Goal: Information Seeking & Learning: Learn about a topic

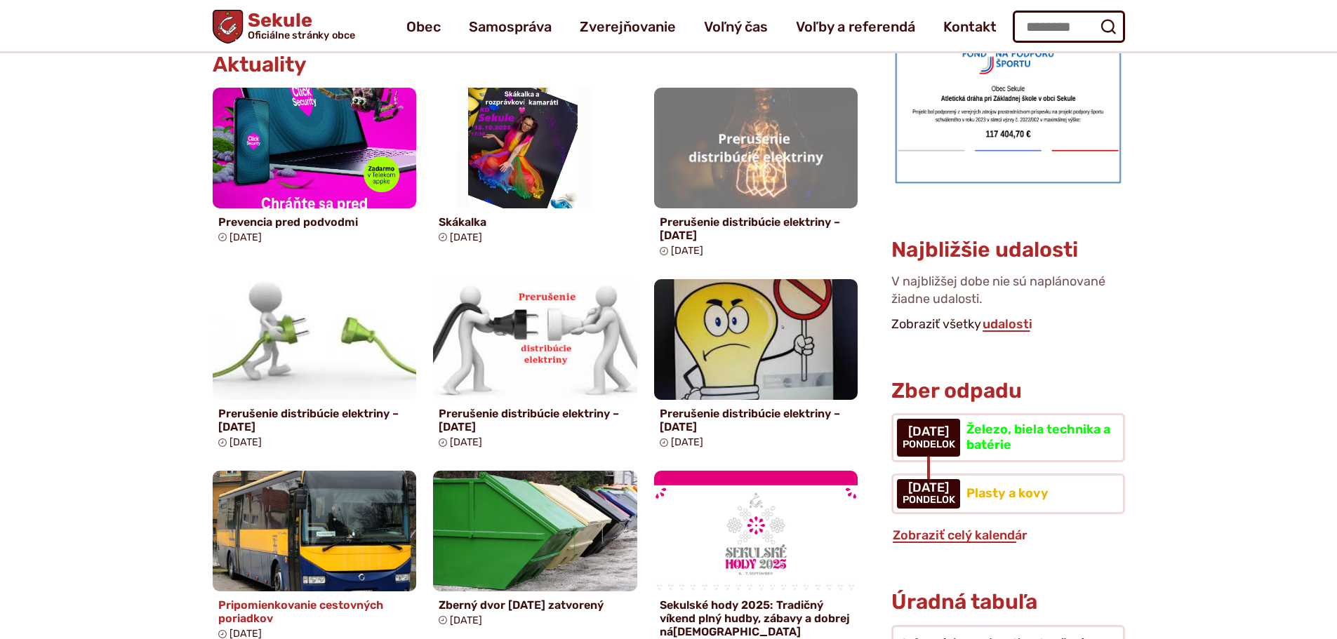
scroll to position [631, 0]
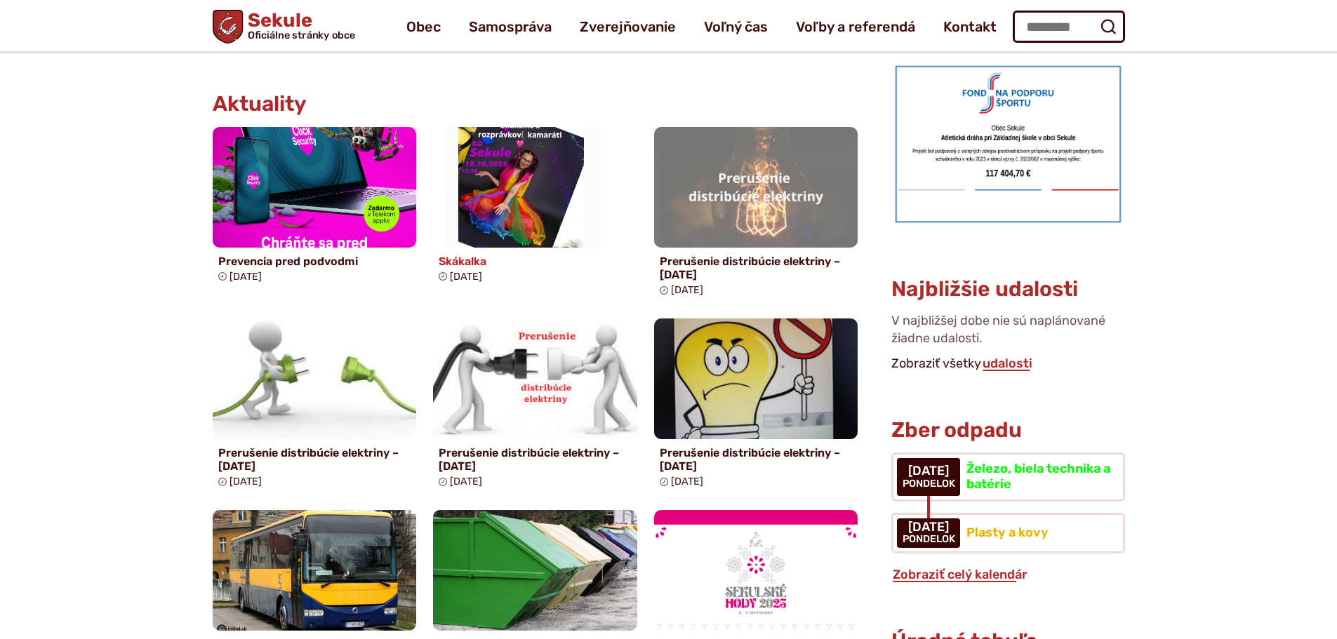
click at [493, 185] on img at bounding box center [534, 187] width 234 height 138
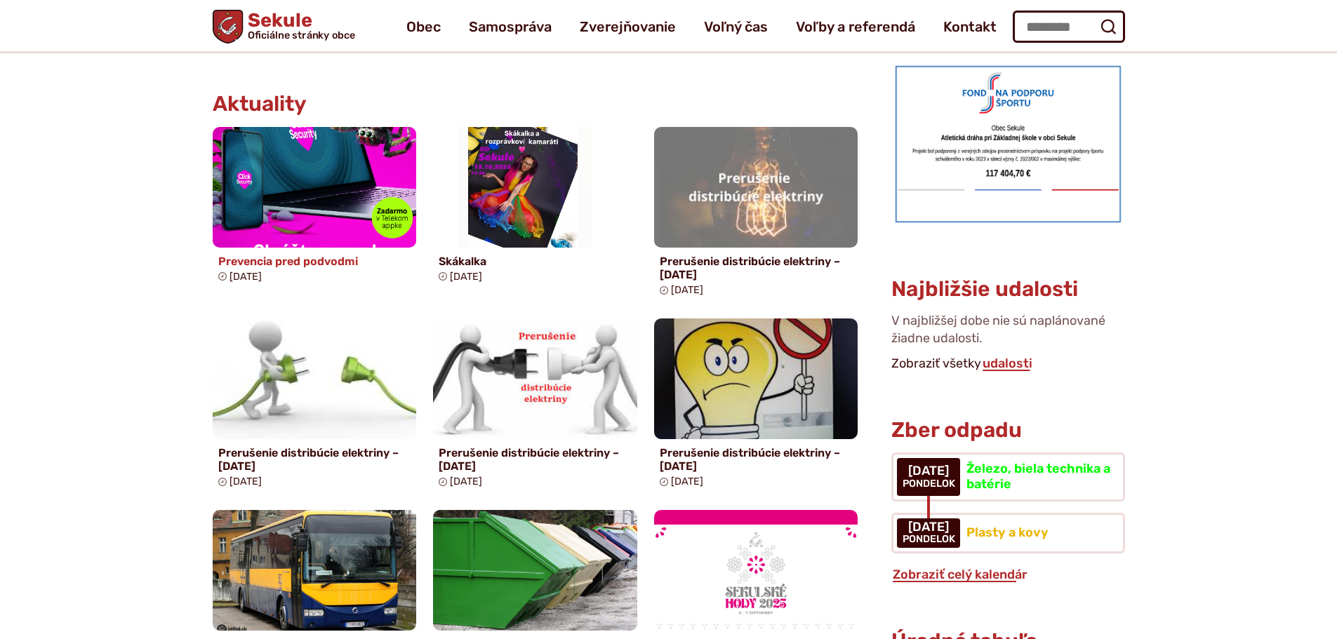
click at [276, 259] on h4 "Prevencia pred podvodmi" at bounding box center [314, 261] width 193 height 13
